Goal: Check status: Check status

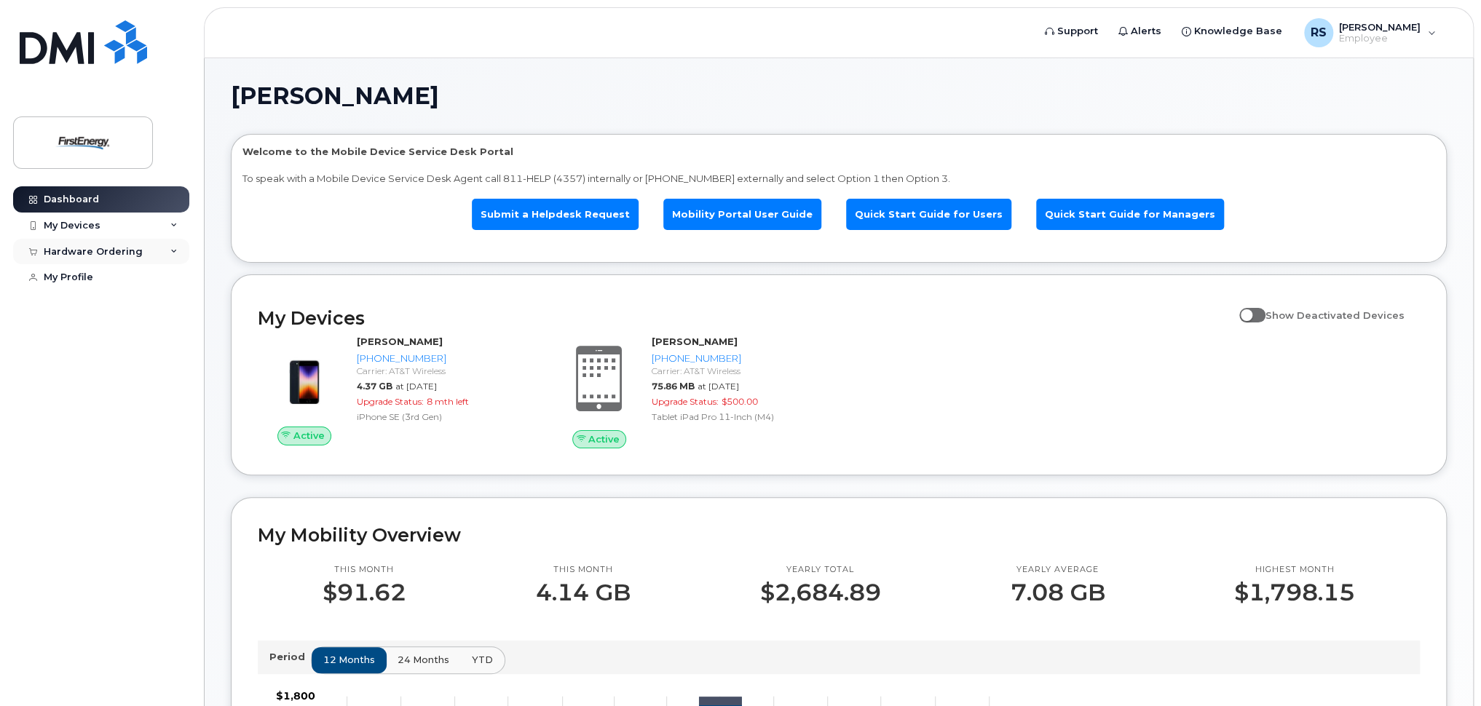
click at [138, 251] on div "Hardware Ordering" at bounding box center [101, 252] width 176 height 26
click at [103, 272] on link "My Orders" at bounding box center [114, 278] width 151 height 28
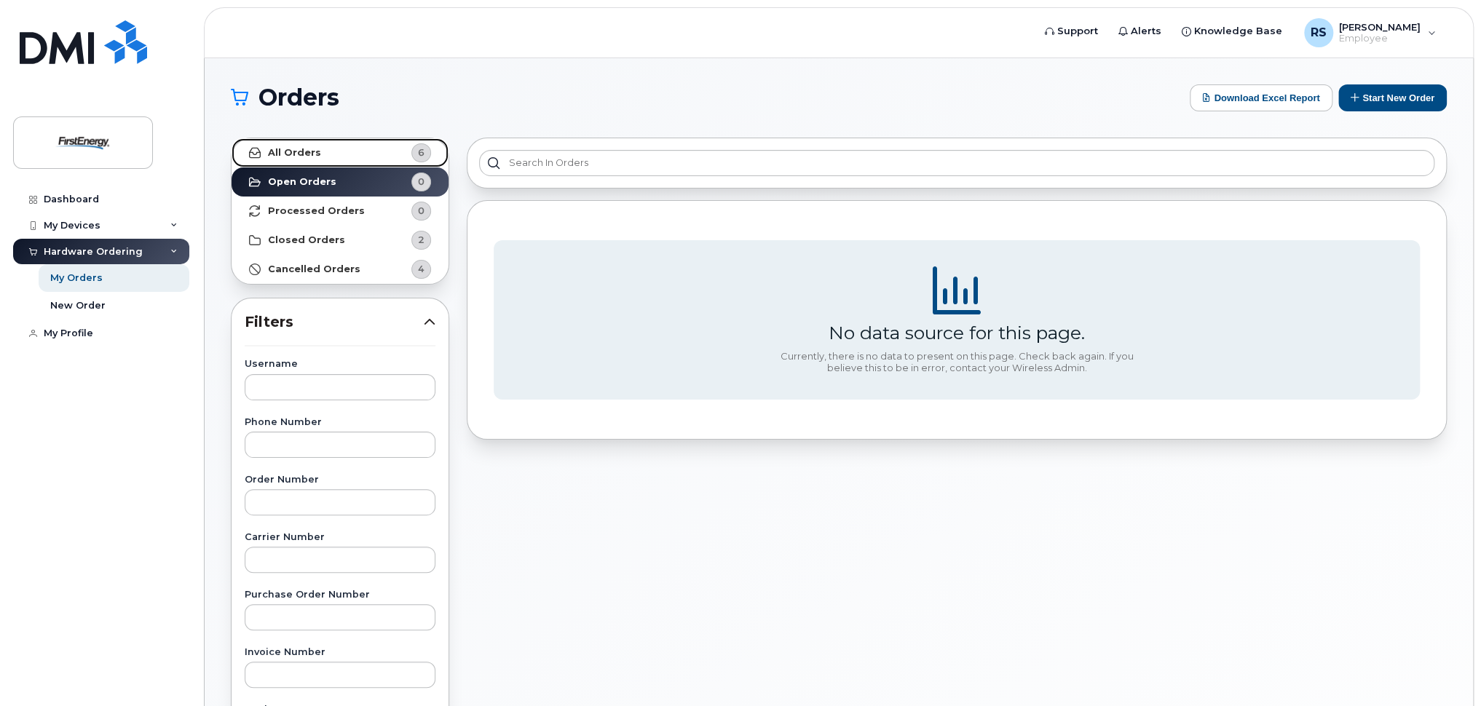
click at [338, 148] on link "All Orders 6" at bounding box center [340, 152] width 217 height 29
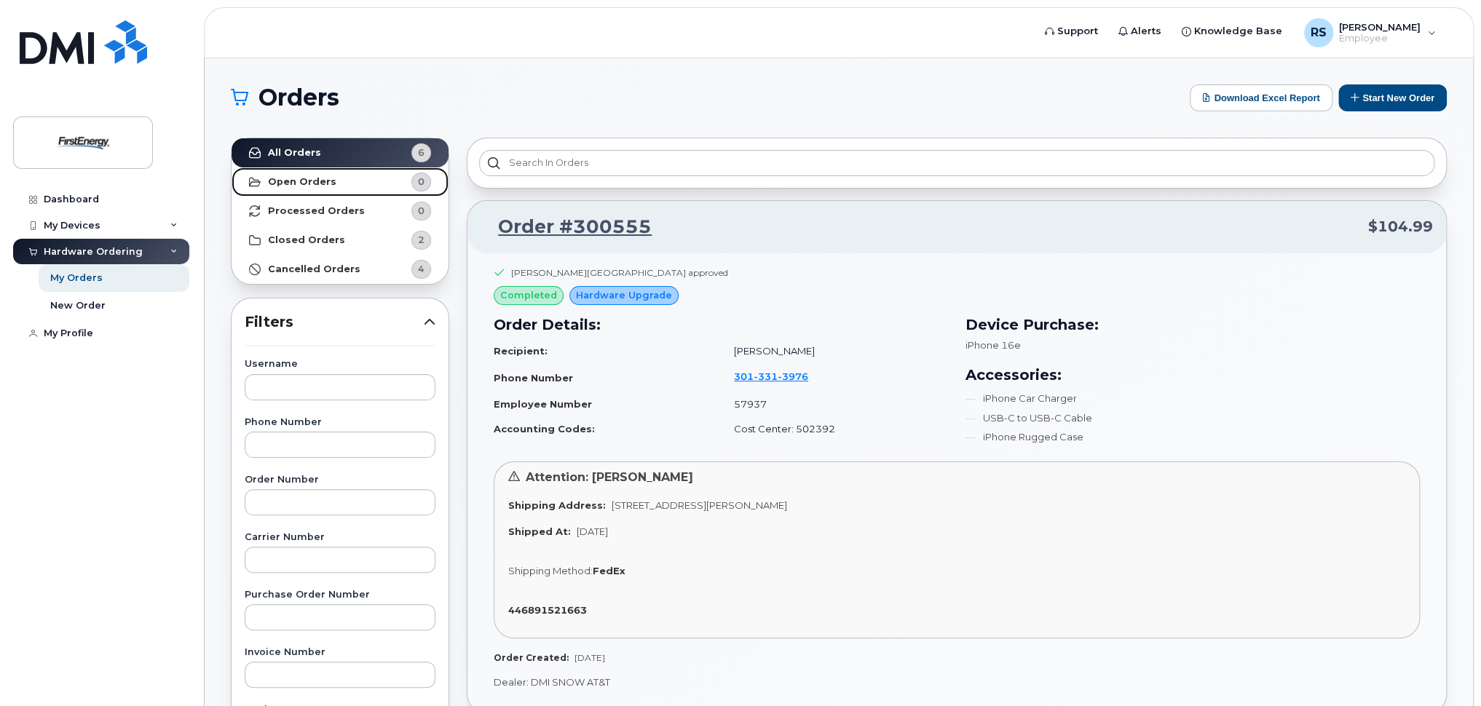
click at [313, 172] on link "Open Orders 0" at bounding box center [340, 181] width 217 height 29
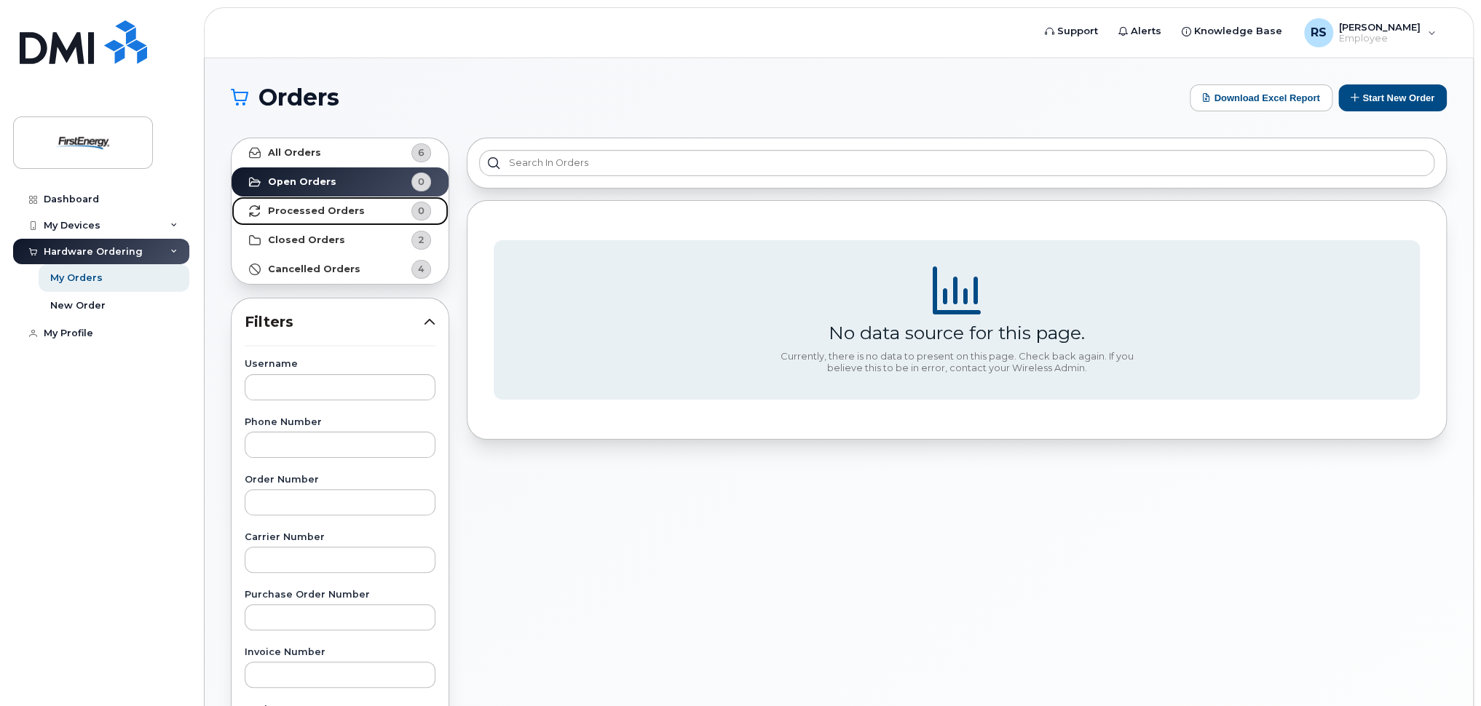
click at [325, 202] on link "Processed Orders 0" at bounding box center [340, 211] width 217 height 29
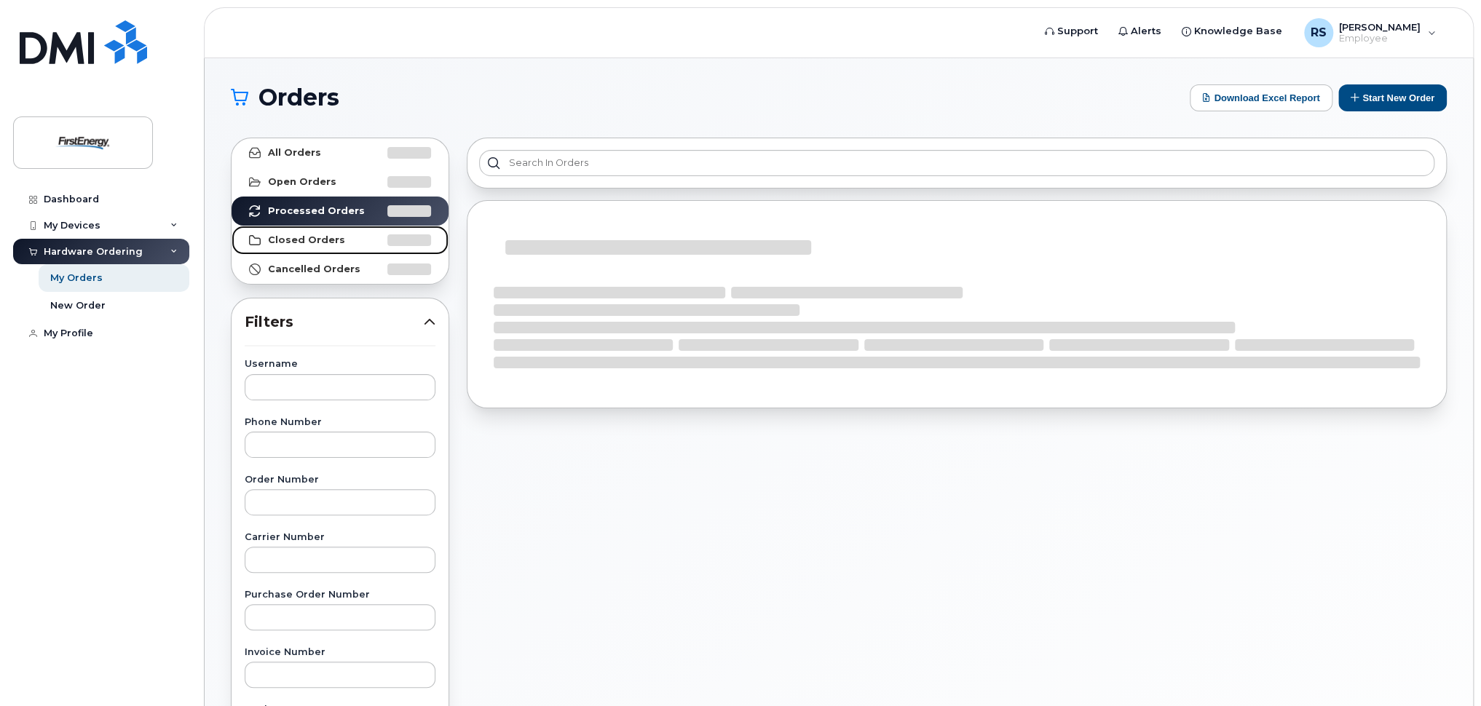
click at [320, 234] on strong "Closed Orders" at bounding box center [306, 240] width 77 height 12
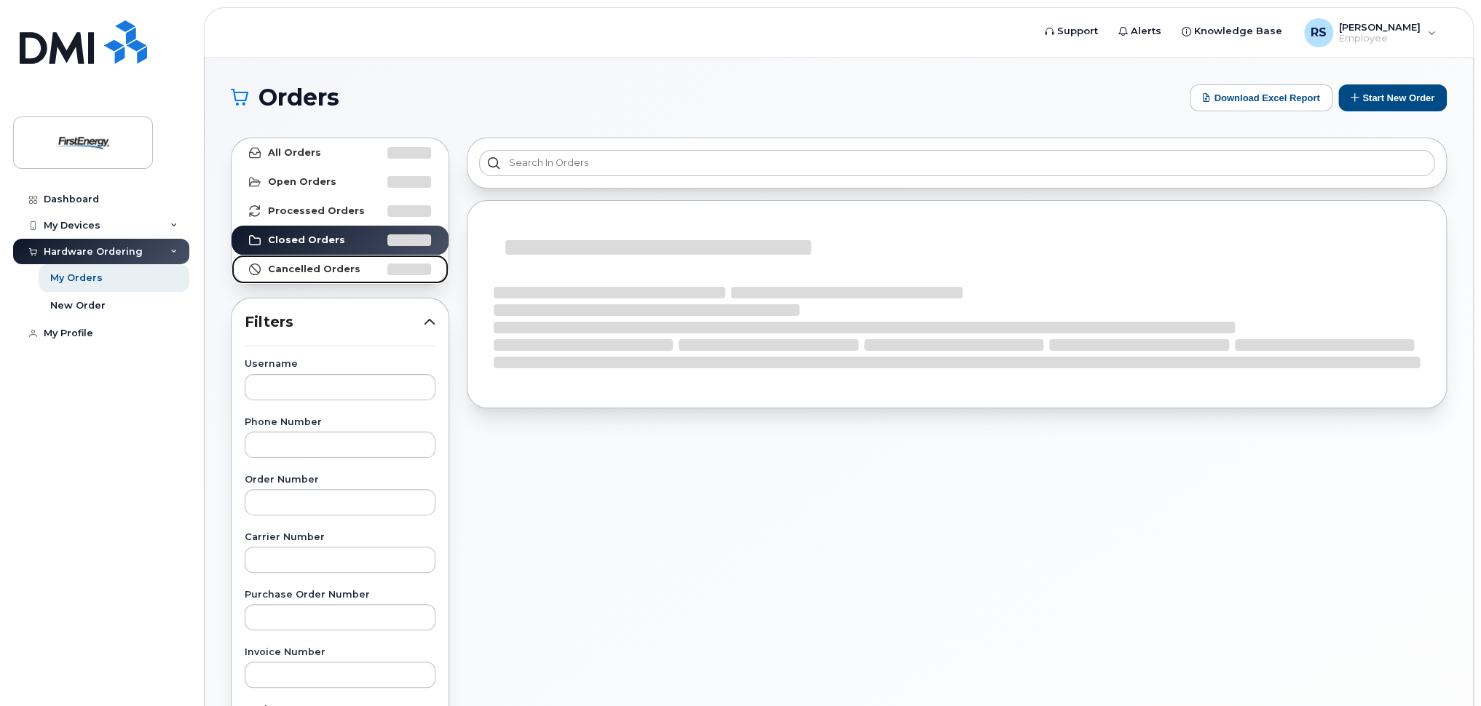
click at [315, 264] on strong "Cancelled Orders" at bounding box center [314, 270] width 92 height 12
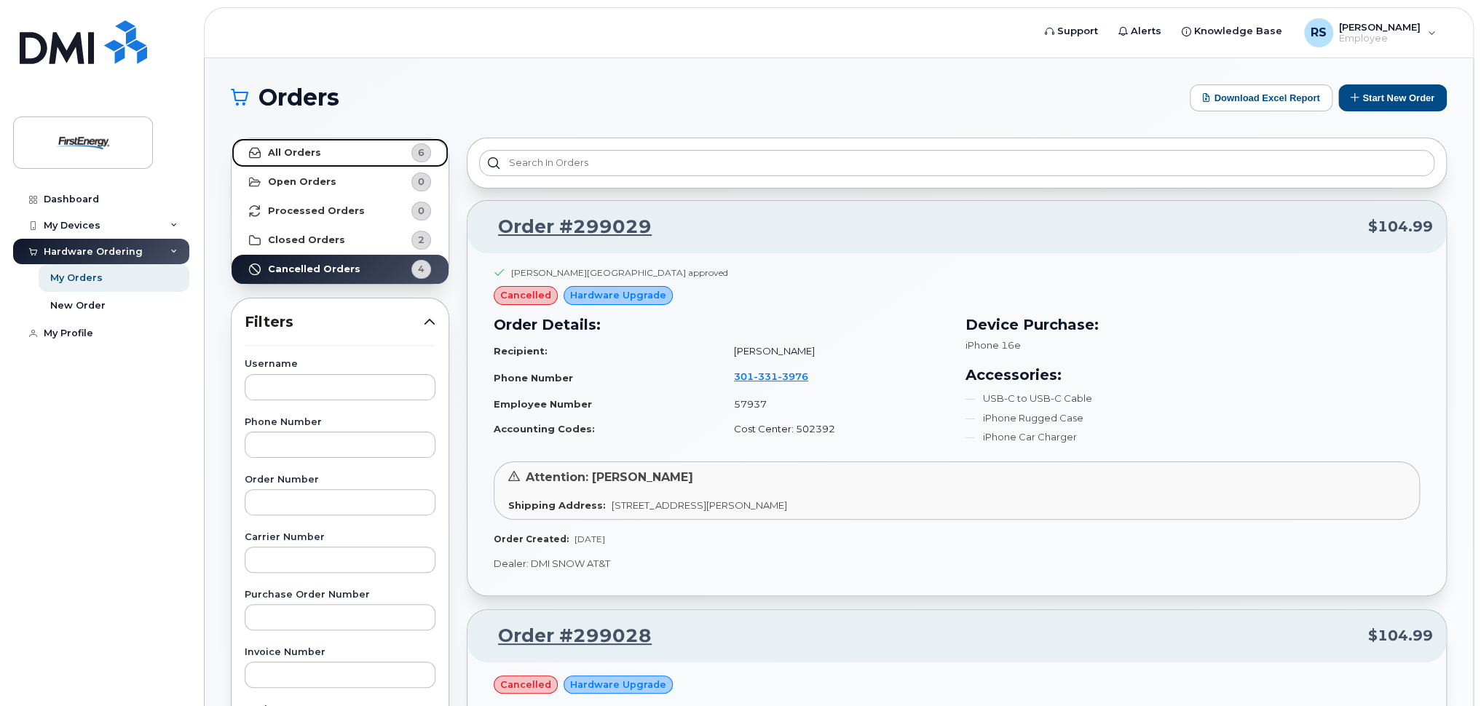
click at [326, 154] on link "All Orders 6" at bounding box center [340, 152] width 217 height 29
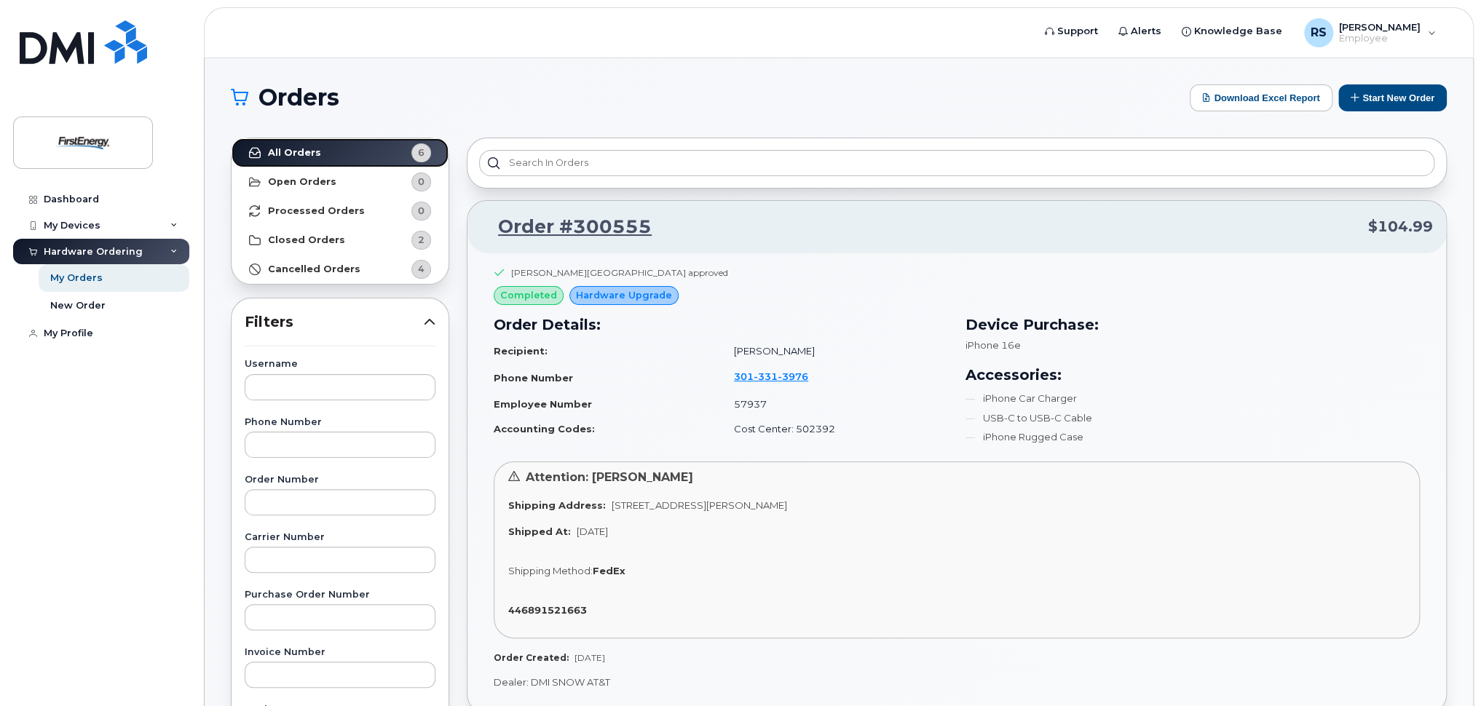
scroll to position [90, 0]
